Goal: Communication & Community: Answer question/provide support

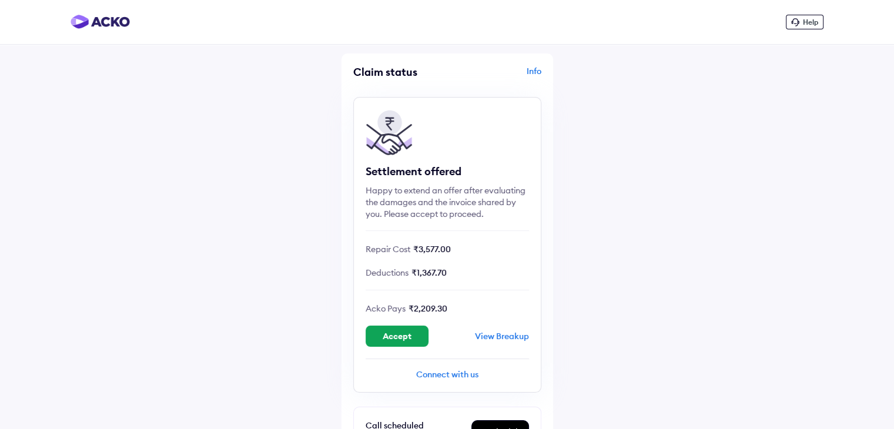
click at [803, 18] on span "Help" at bounding box center [810, 22] width 15 height 9
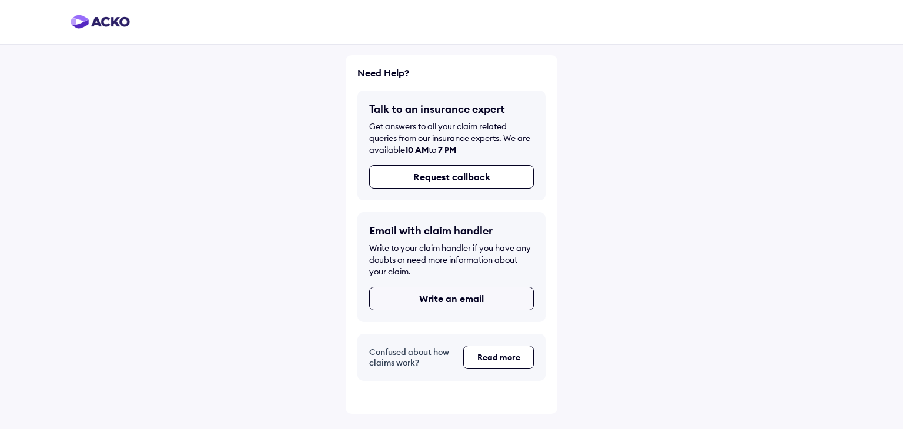
click at [492, 302] on button "Write an email" at bounding box center [451, 299] width 165 height 24
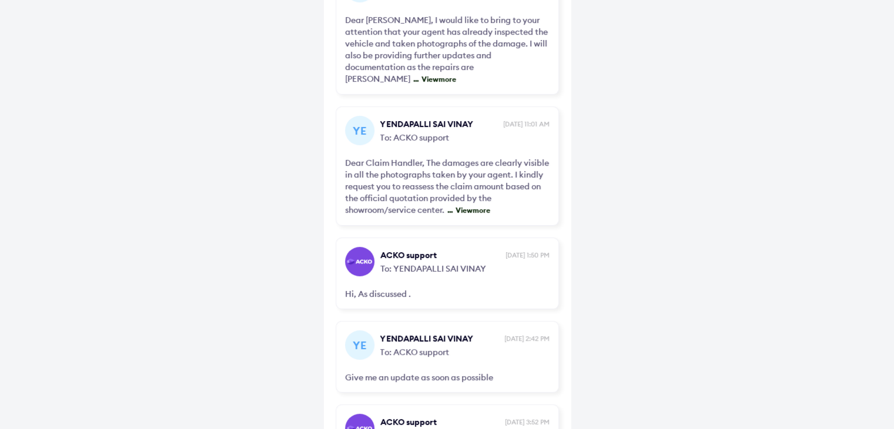
scroll to position [433, 0]
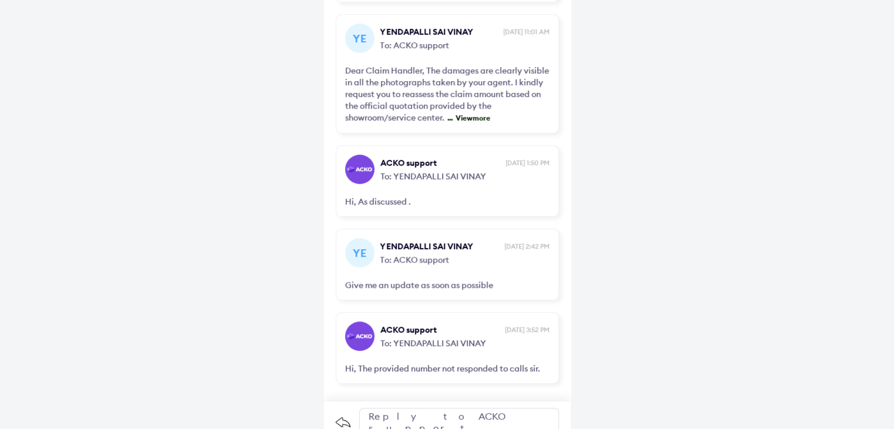
click at [461, 408] on div "Reply to ACKO support" at bounding box center [459, 422] width 200 height 28
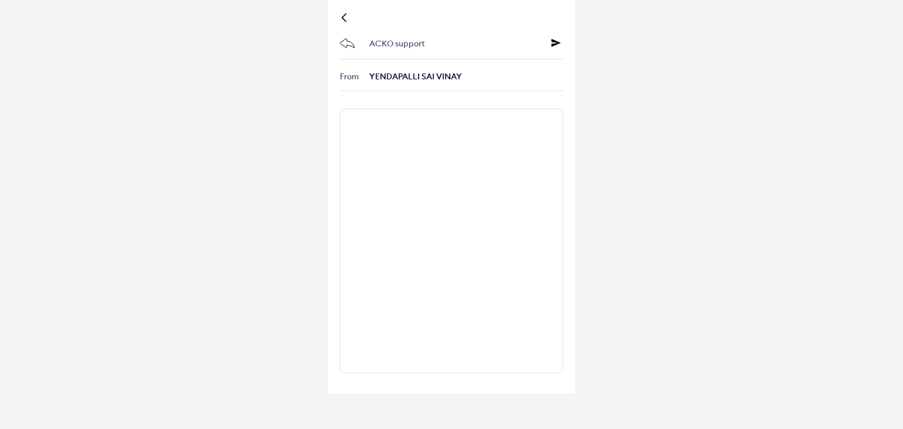
click at [345, 17] on div at bounding box center [346, 18] width 7 height 6
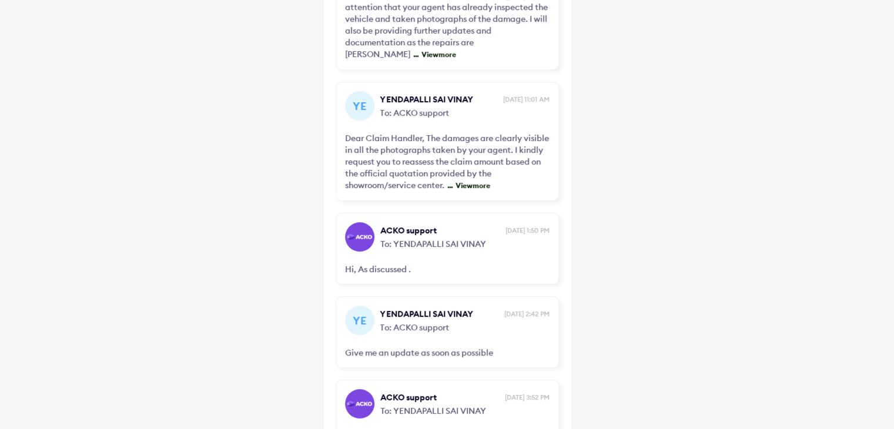
scroll to position [433, 0]
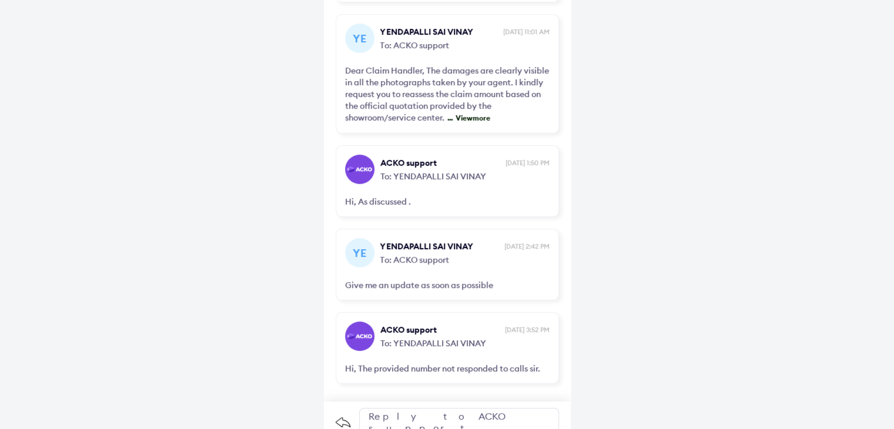
click at [422, 408] on div "Reply to ACKO support" at bounding box center [459, 422] width 200 height 28
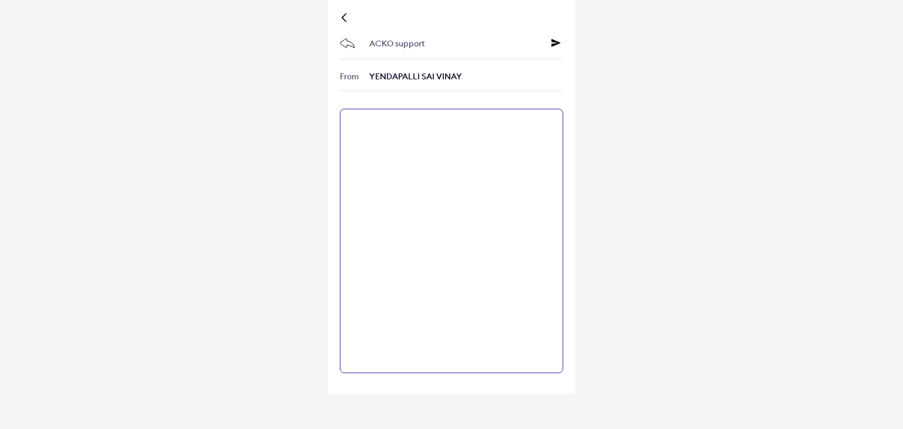
click at [371, 152] on textarea at bounding box center [451, 241] width 223 height 264
click at [411, 123] on textarea "**********" at bounding box center [451, 241] width 223 height 264
type textarea "**********"
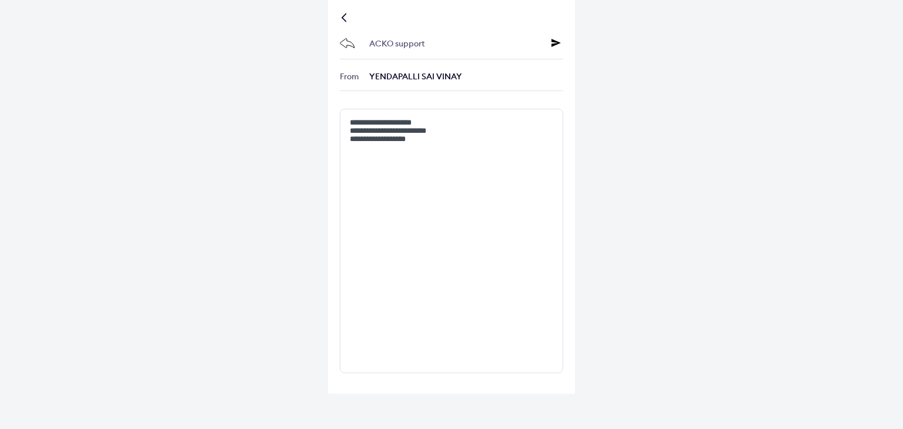
click at [555, 42] on icon at bounding box center [555, 42] width 9 height 9
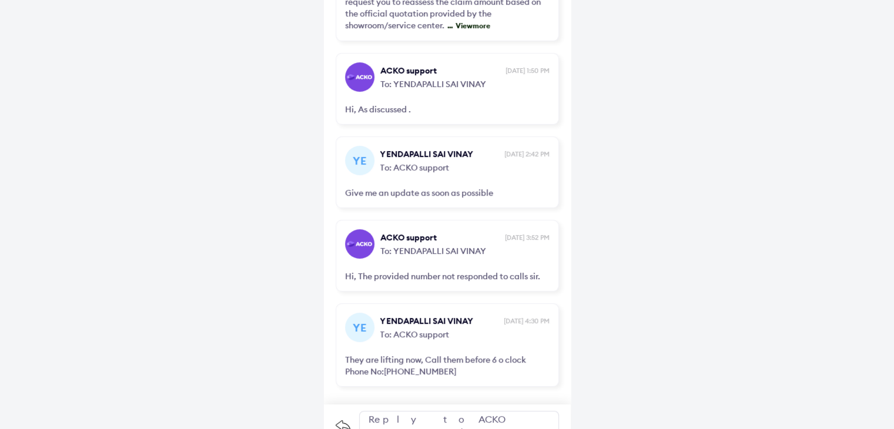
scroll to position [528, 0]
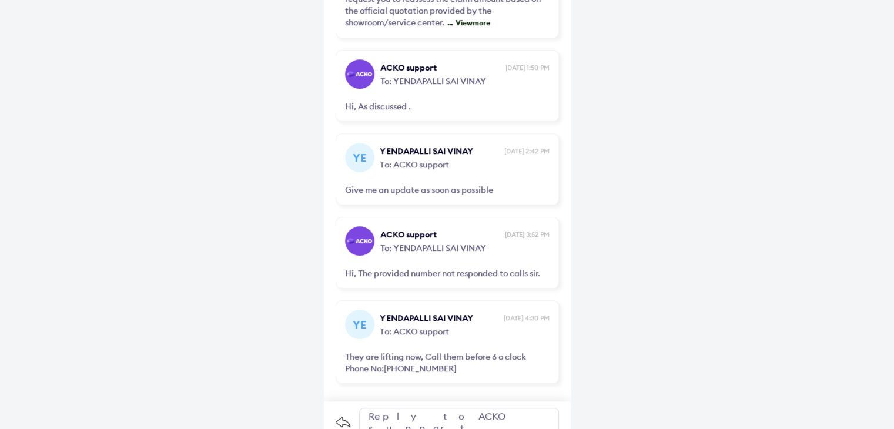
click at [422, 408] on div "Reply to ACKO support" at bounding box center [459, 422] width 200 height 28
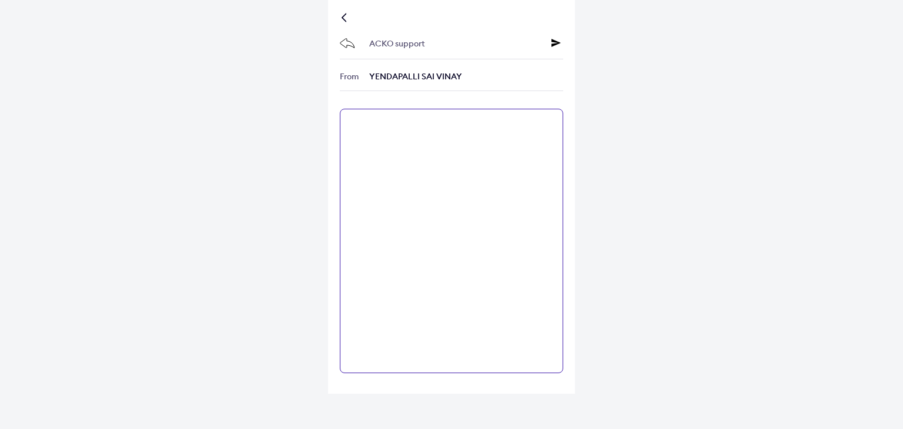
click at [483, 156] on textarea at bounding box center [451, 241] width 223 height 264
type textarea "**********"
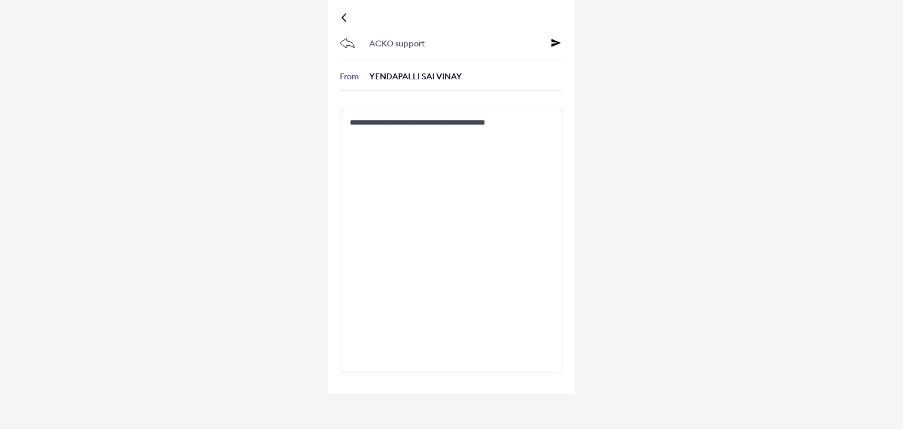
click at [552, 44] on icon at bounding box center [555, 42] width 9 height 9
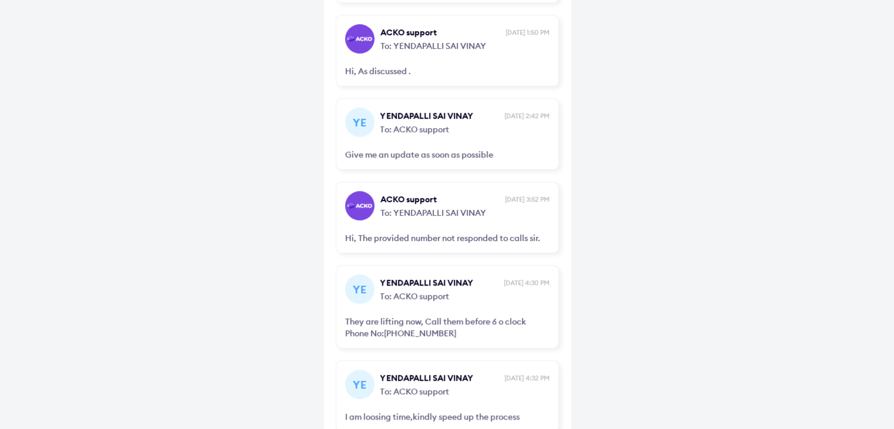
scroll to position [611, 0]
